Goal: Information Seeking & Learning: Check status

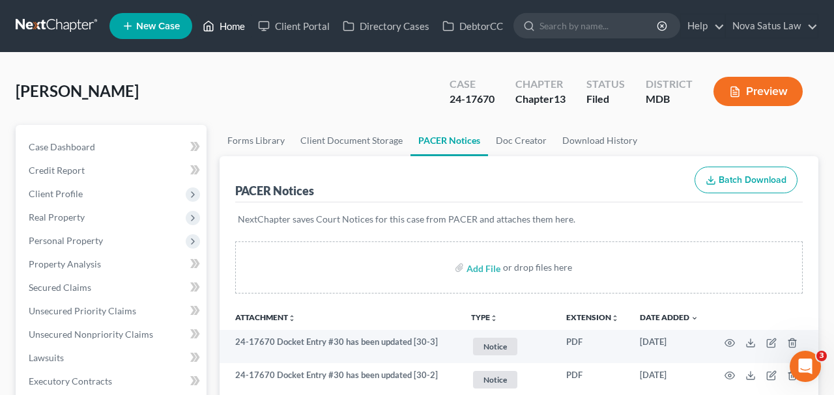
click at [223, 32] on link "Home" at bounding box center [223, 25] width 55 height 23
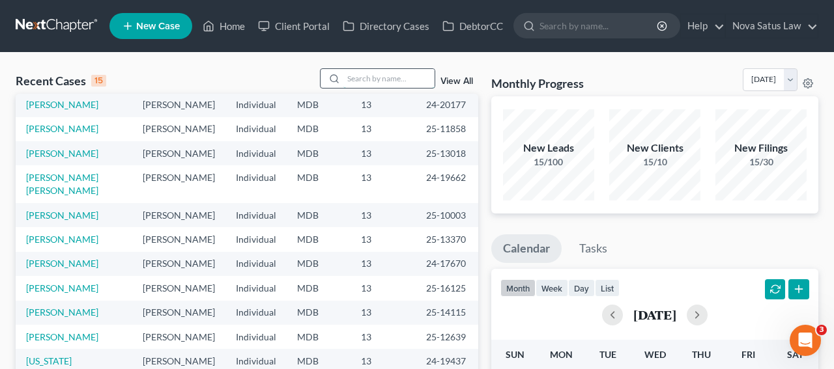
click at [372, 78] on input "search" at bounding box center [388, 78] width 91 height 19
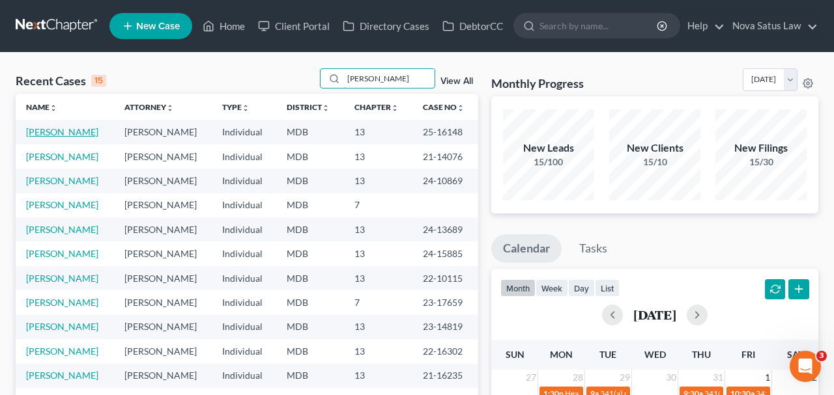
type input "[PERSON_NAME]"
click at [54, 131] on link "[PERSON_NAME]" at bounding box center [62, 131] width 72 height 11
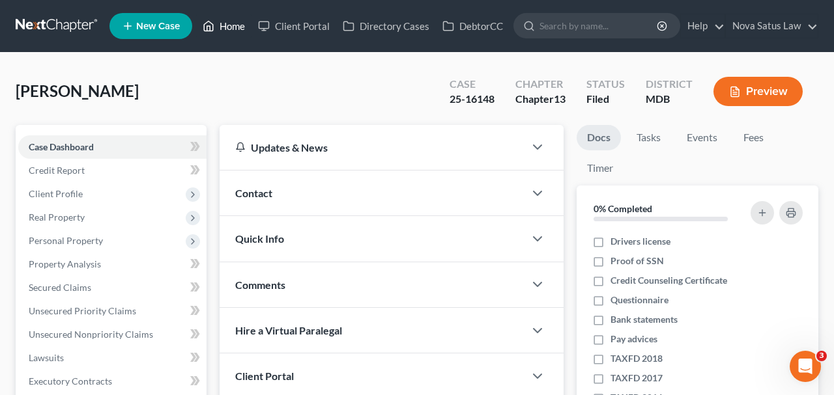
click at [234, 29] on link "Home" at bounding box center [223, 25] width 55 height 23
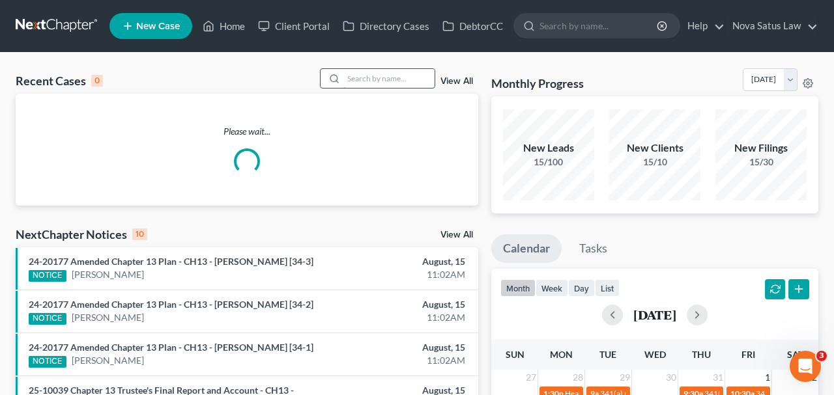
click at [343, 76] on input "search" at bounding box center [388, 78] width 91 height 19
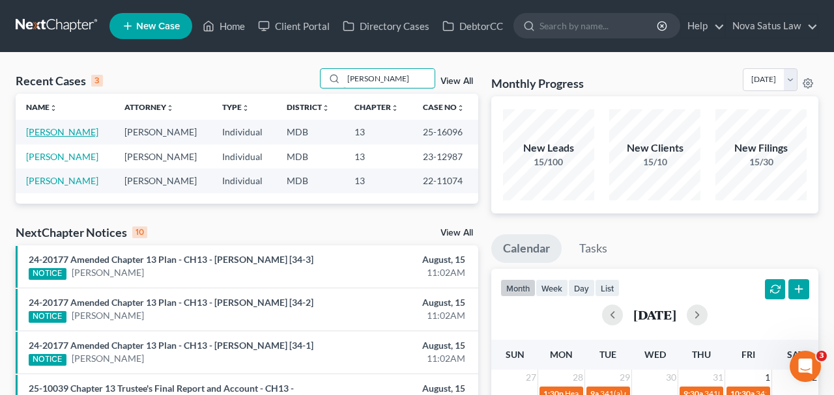
type input "[PERSON_NAME]"
click at [66, 134] on link "[PERSON_NAME]" at bounding box center [62, 131] width 72 height 11
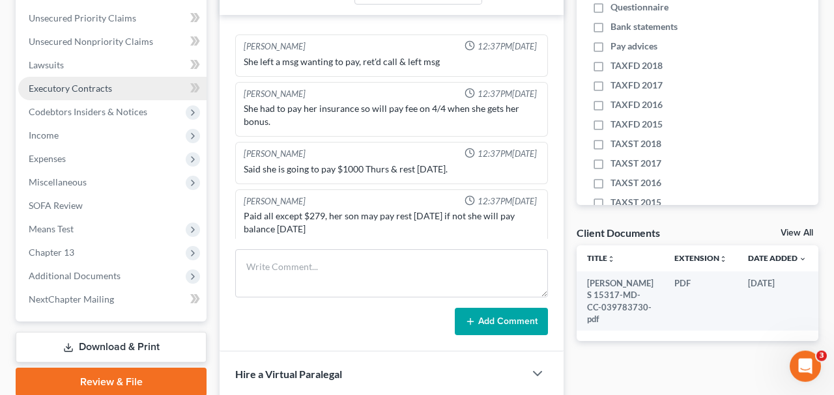
scroll to position [339, 0]
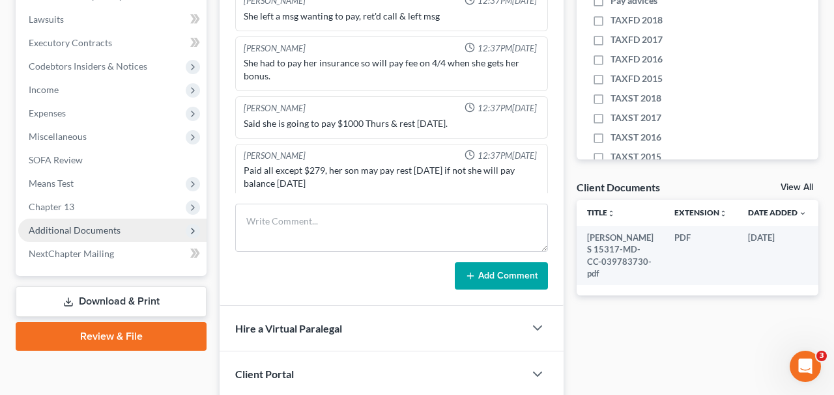
click at [106, 231] on span "Additional Documents" at bounding box center [75, 230] width 92 height 11
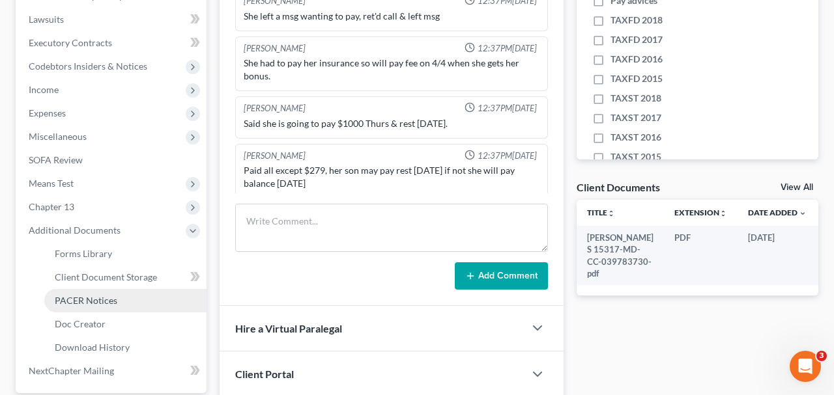
click at [94, 299] on span "PACER Notices" at bounding box center [86, 300] width 63 height 11
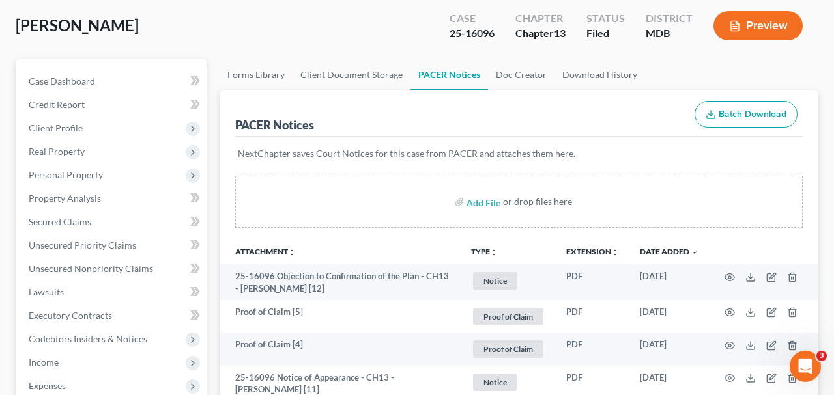
scroll to position [135, 0]
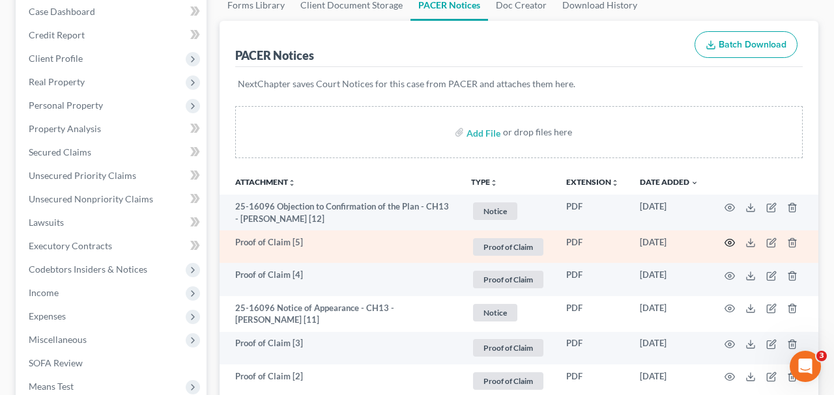
click at [725, 242] on icon "button" at bounding box center [730, 243] width 10 height 7
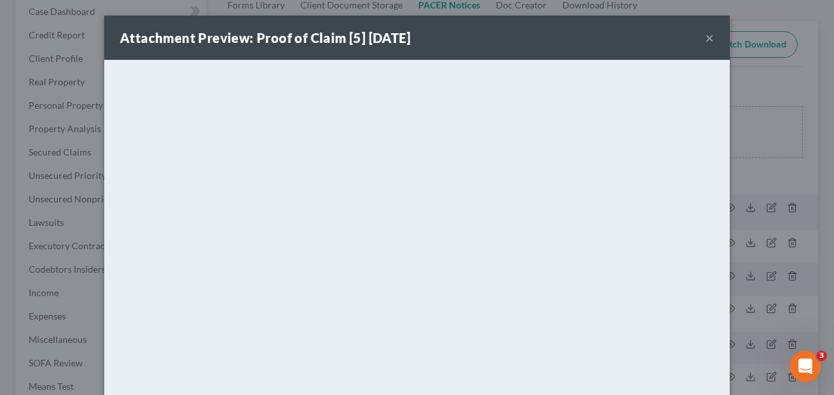
click at [709, 38] on button "×" at bounding box center [709, 38] width 9 height 16
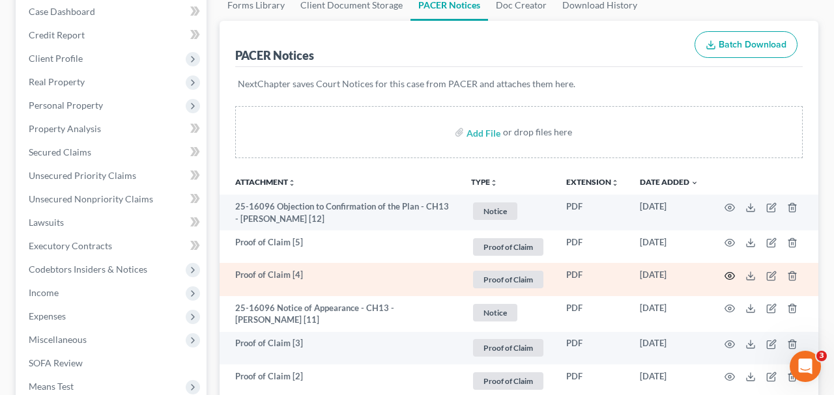
click at [730, 271] on icon "button" at bounding box center [729, 276] width 10 height 10
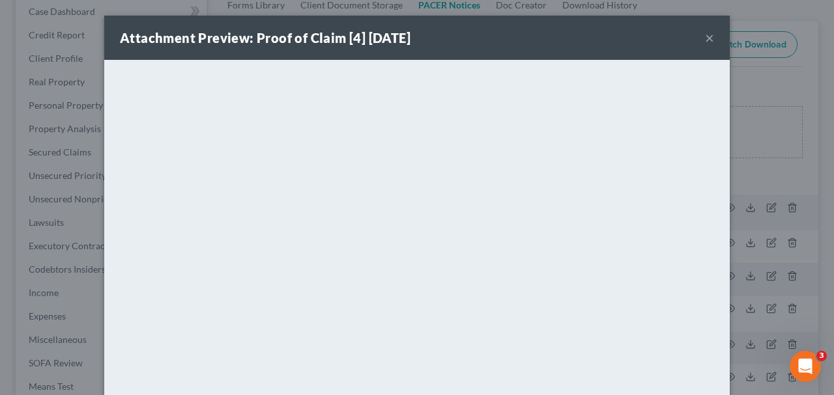
click at [710, 40] on button "×" at bounding box center [709, 38] width 9 height 16
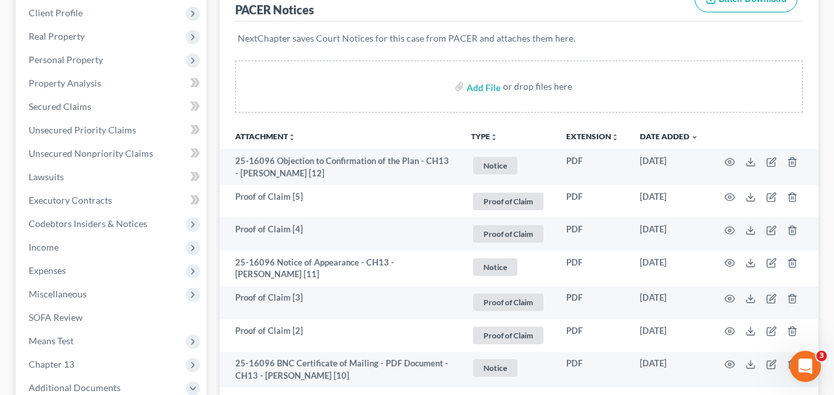
scroll to position [203, 0]
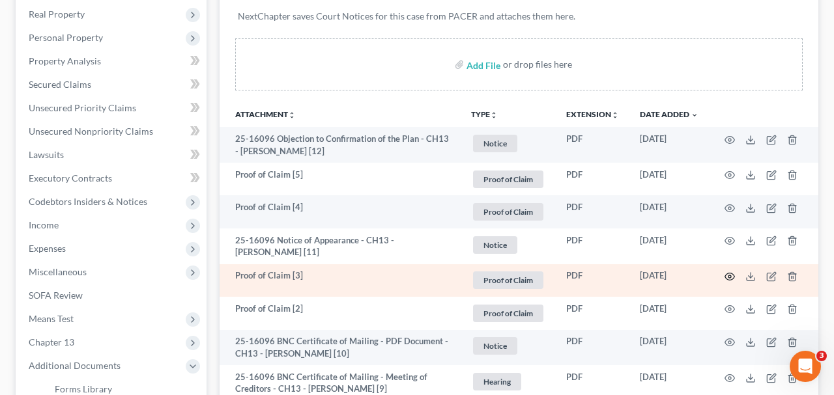
click at [725, 274] on icon "button" at bounding box center [729, 277] width 10 height 10
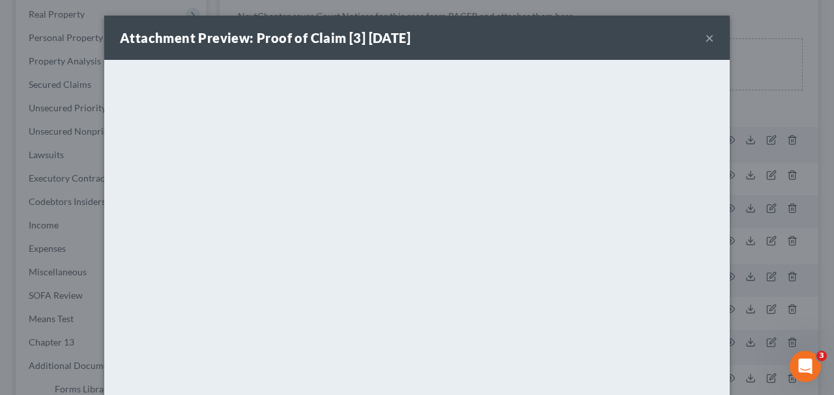
click at [707, 38] on button "×" at bounding box center [709, 38] width 9 height 16
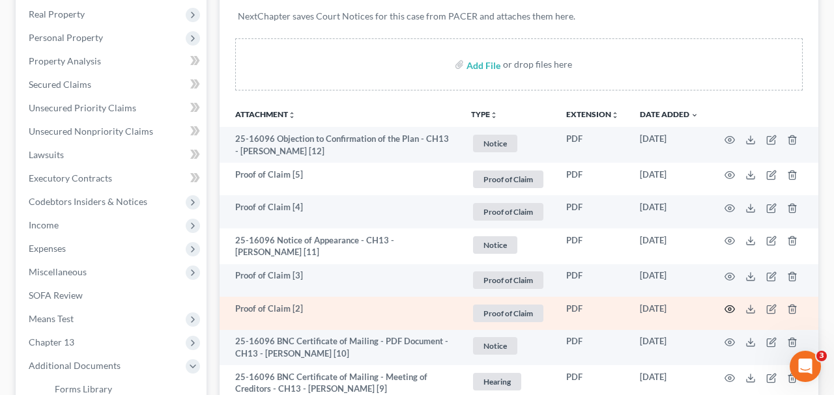
click at [728, 304] on icon "button" at bounding box center [729, 309] width 10 height 10
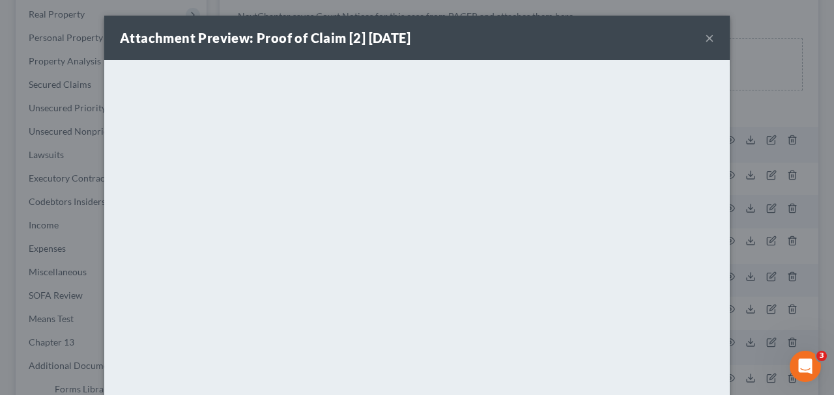
click at [709, 38] on button "×" at bounding box center [709, 38] width 9 height 16
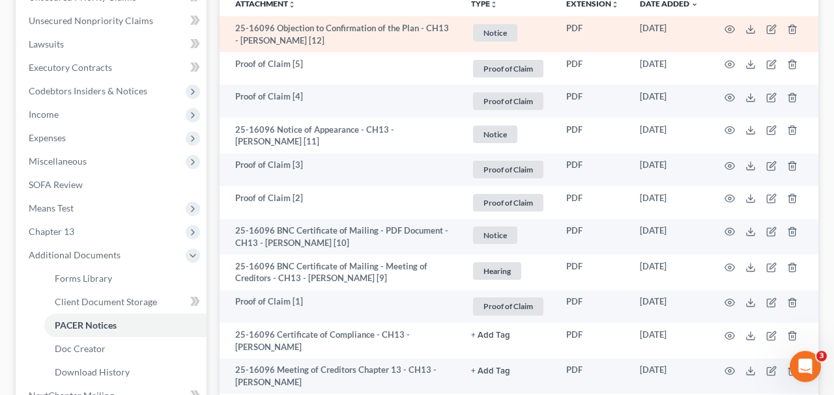
scroll to position [339, 0]
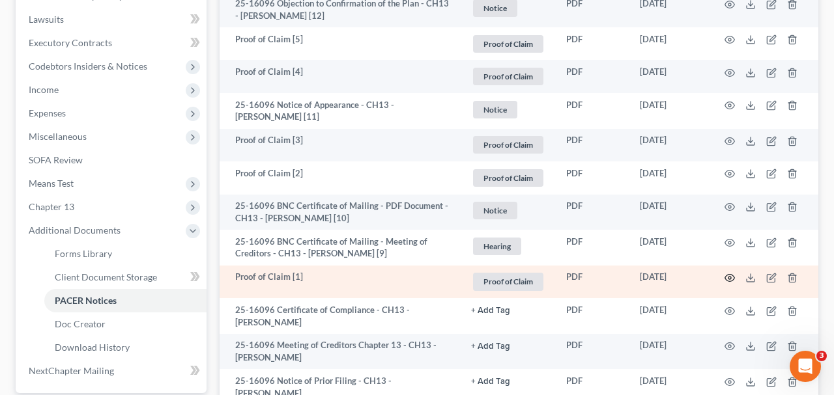
click at [725, 276] on icon "button" at bounding box center [729, 278] width 10 height 10
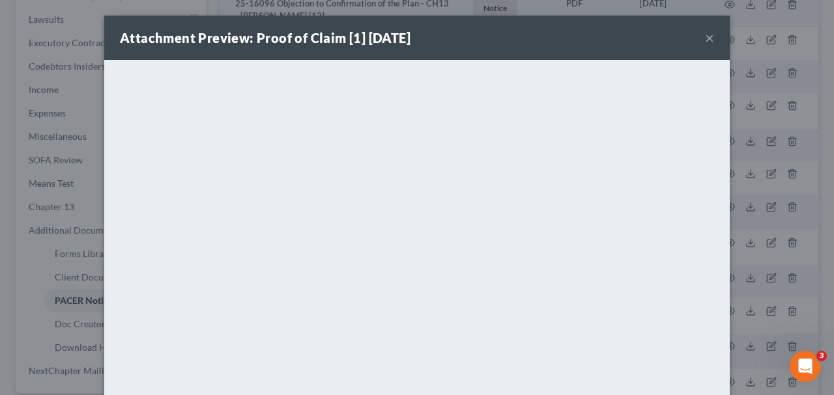
click at [712, 40] on button "×" at bounding box center [709, 38] width 9 height 16
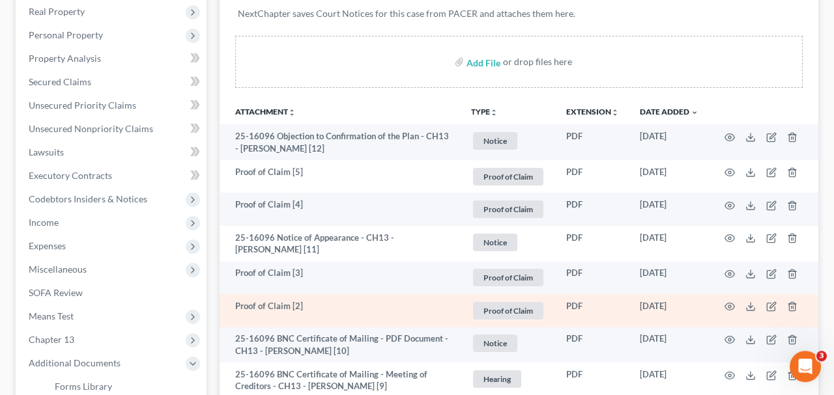
scroll to position [203, 0]
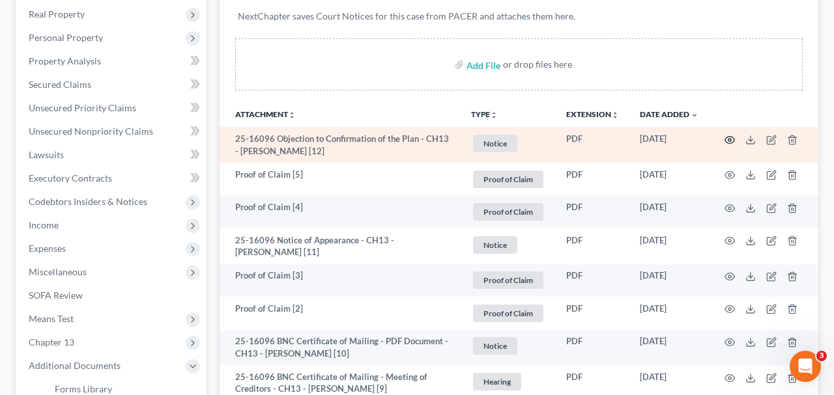
click at [726, 139] on icon "button" at bounding box center [729, 140] width 10 height 10
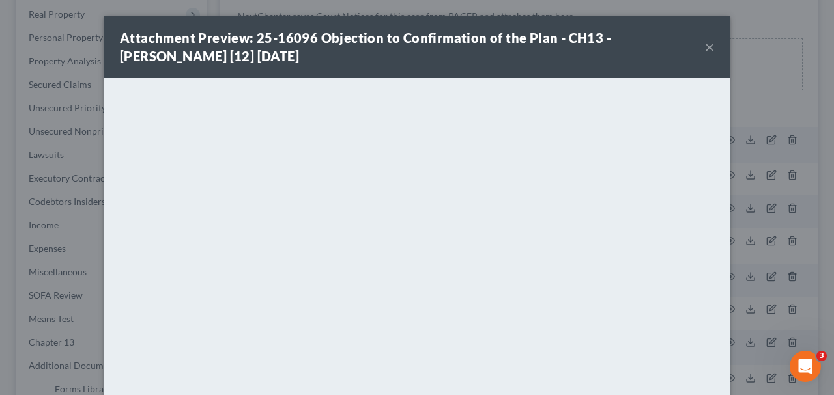
click at [705, 50] on button "×" at bounding box center [709, 47] width 9 height 16
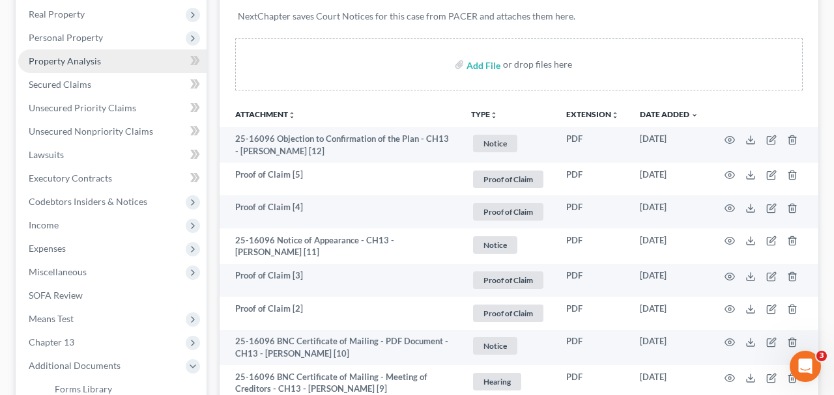
scroll to position [0, 0]
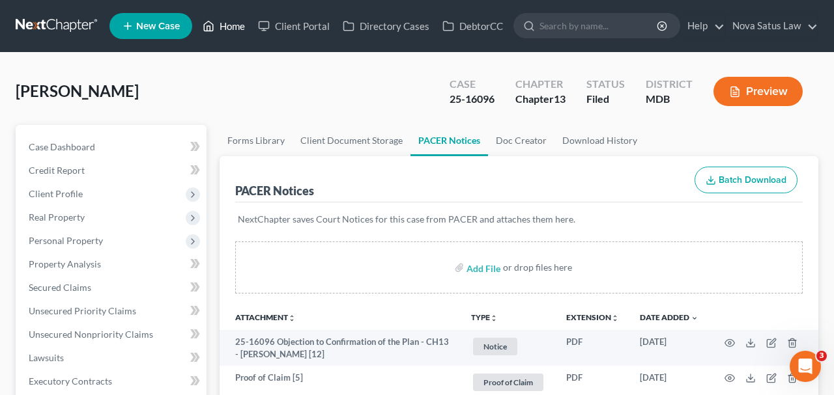
click at [229, 30] on link "Home" at bounding box center [223, 25] width 55 height 23
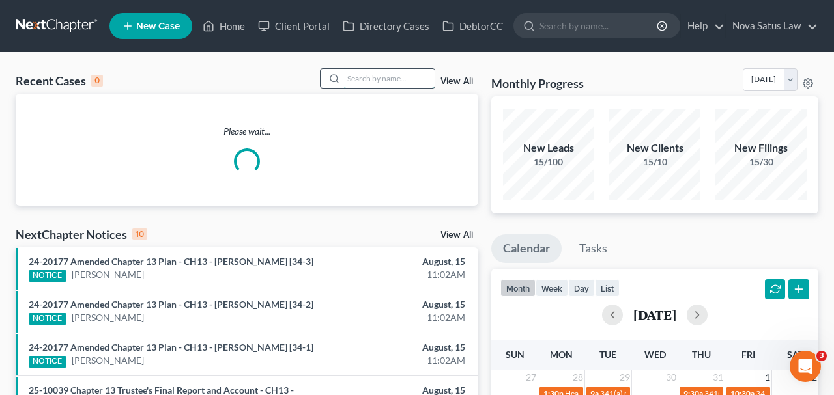
click at [354, 80] on input "search" at bounding box center [388, 78] width 91 height 19
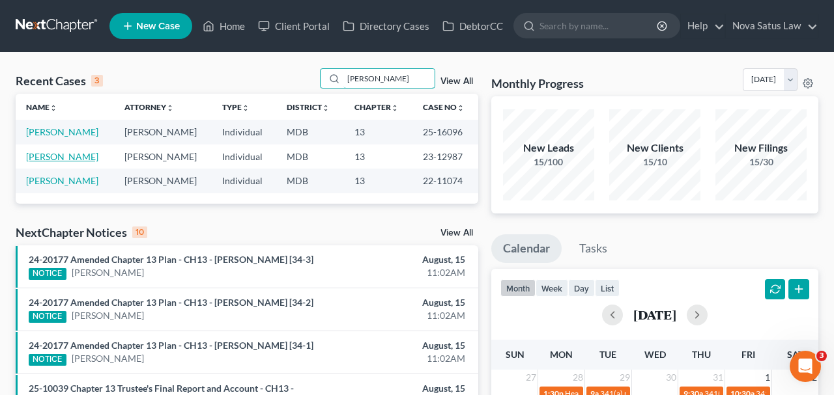
type input "[PERSON_NAME]"
click at [68, 156] on link "[PERSON_NAME]" at bounding box center [62, 156] width 72 height 11
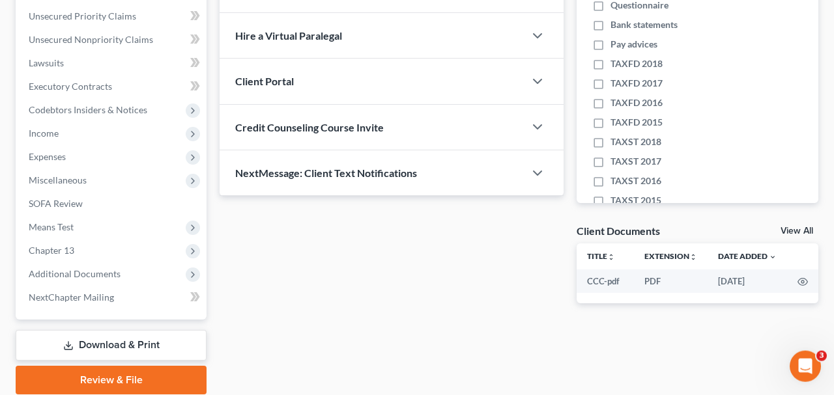
scroll to position [339, 0]
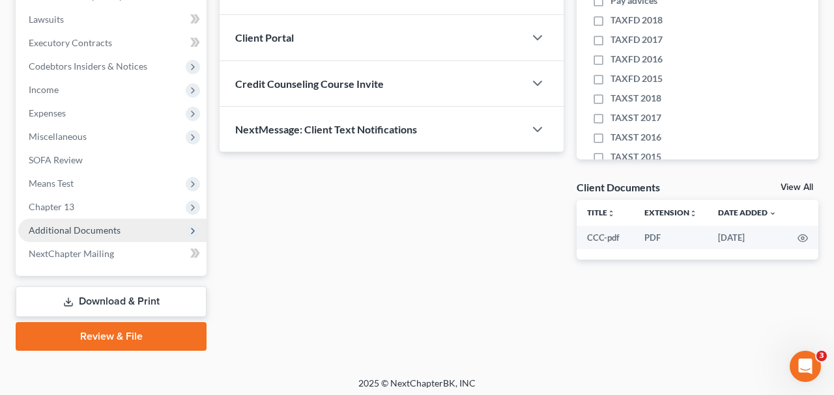
click at [91, 228] on span "Additional Documents" at bounding box center [75, 230] width 92 height 11
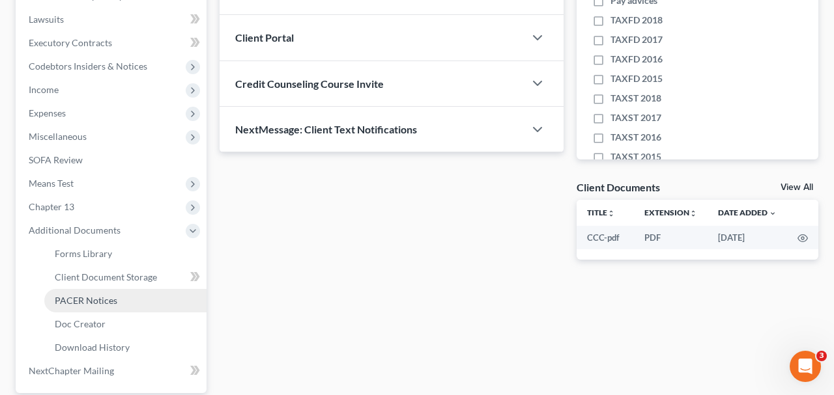
click at [100, 296] on span "PACER Notices" at bounding box center [86, 300] width 63 height 11
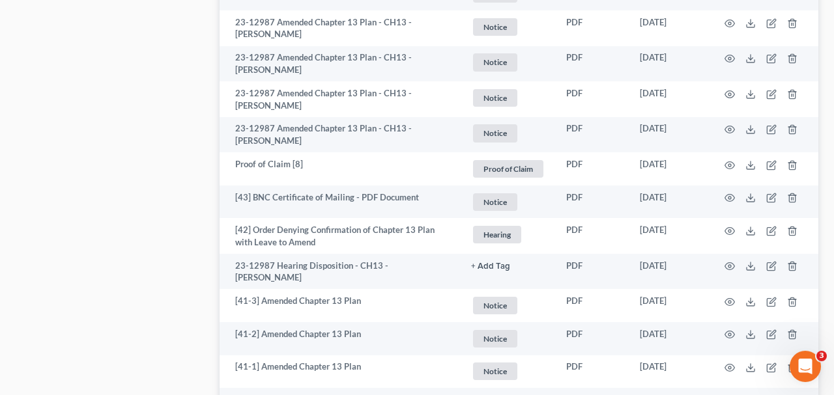
scroll to position [1084, 0]
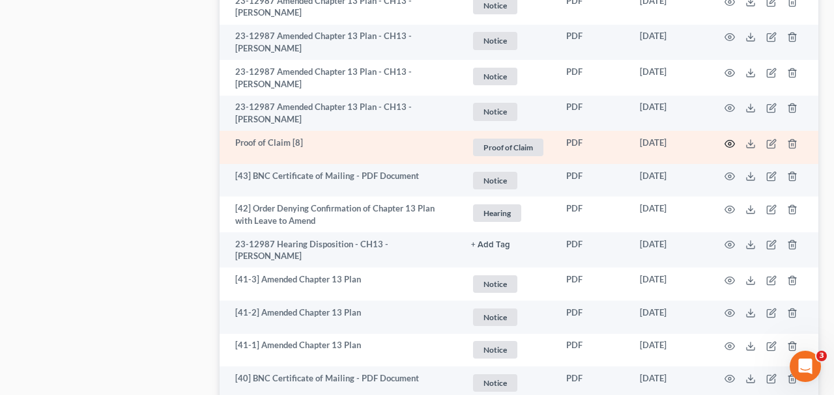
click at [726, 139] on icon "button" at bounding box center [729, 144] width 10 height 10
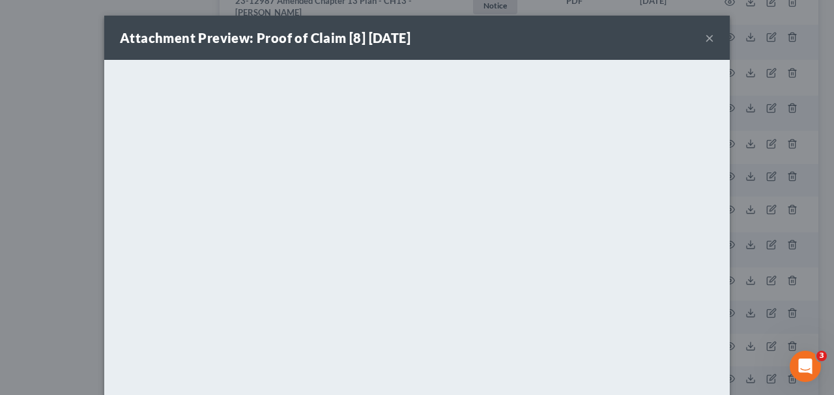
click at [712, 37] on button "×" at bounding box center [709, 38] width 9 height 16
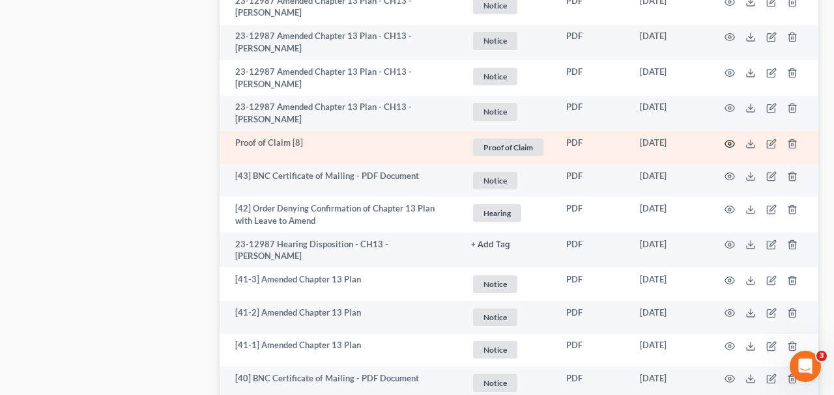
click at [729, 139] on icon "button" at bounding box center [729, 144] width 10 height 10
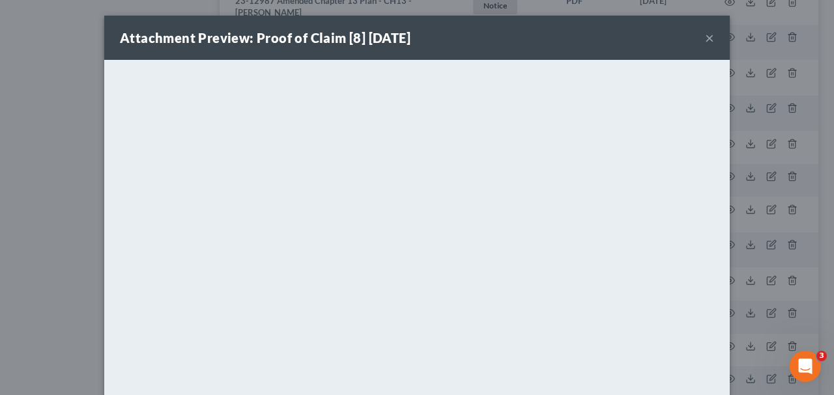
click at [709, 41] on button "×" at bounding box center [709, 38] width 9 height 16
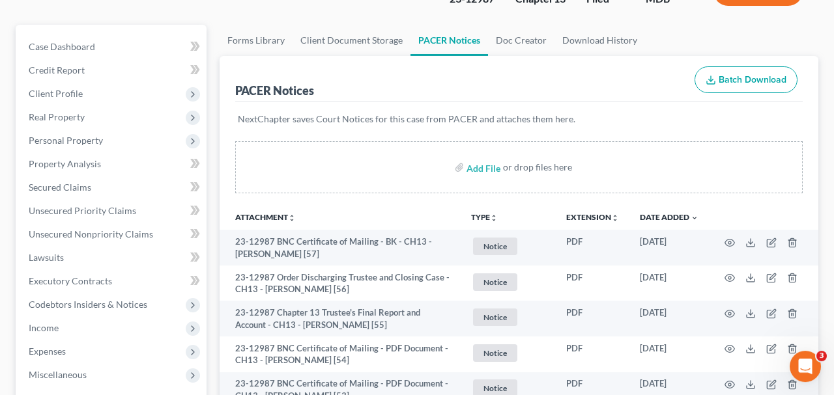
scroll to position [68, 0]
